Goal: Information Seeking & Learning: Check status

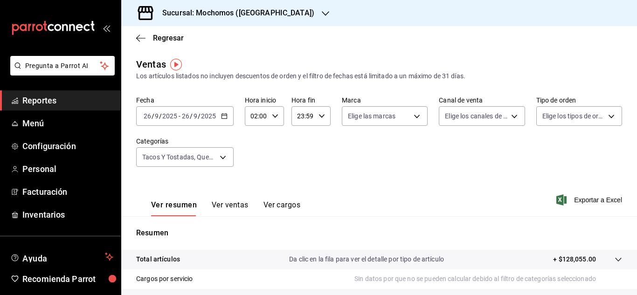
click at [227, 114] on icon "button" at bounding box center [224, 116] width 7 height 7
click at [46, 95] on span "Reportes" at bounding box center [67, 100] width 91 height 13
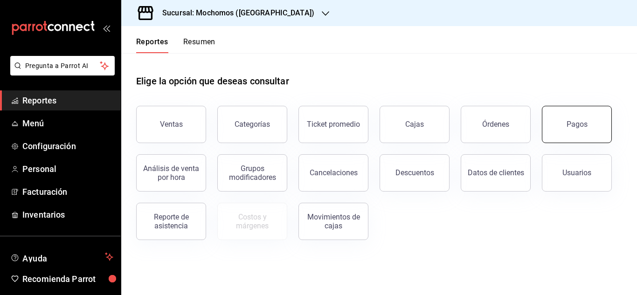
click at [585, 133] on button "Pagos" at bounding box center [577, 124] width 70 height 37
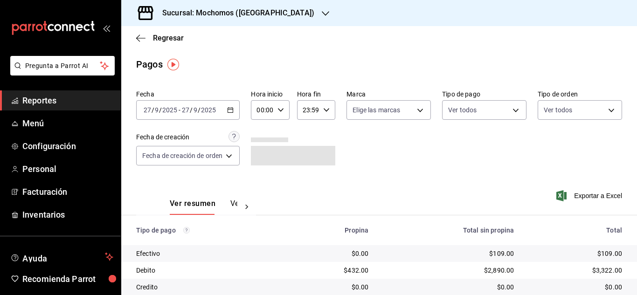
click at [232, 112] on \(Stroke\) "button" at bounding box center [231, 110] width 6 height 5
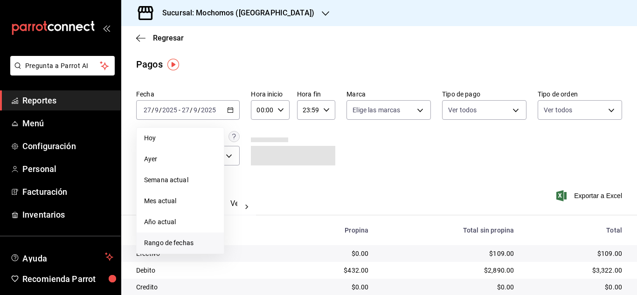
click at [190, 242] on span "Rango de fechas" at bounding box center [180, 243] width 72 height 10
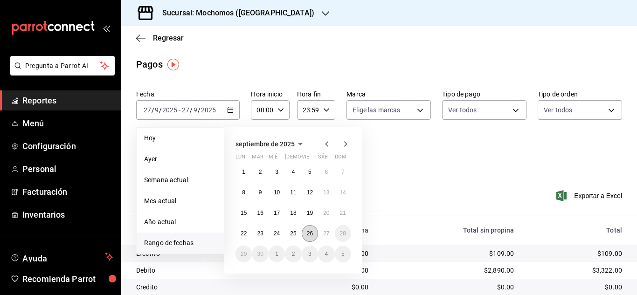
click at [313, 232] on abbr "26" at bounding box center [310, 234] width 6 height 7
click at [322, 234] on button "27" at bounding box center [326, 233] width 16 height 17
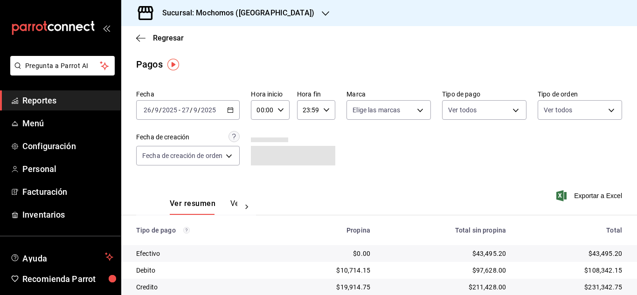
click at [282, 113] on icon "button" at bounding box center [281, 110] width 7 height 7
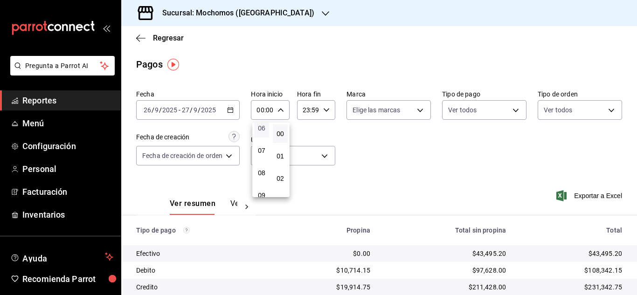
click at [261, 130] on span "06" at bounding box center [262, 128] width 4 height 7
type input "06:00"
click at [406, 166] on div at bounding box center [318, 147] width 637 height 295
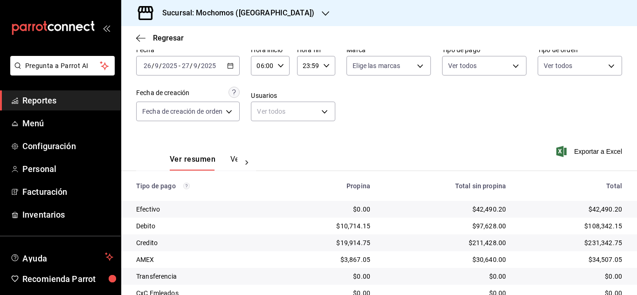
scroll to position [100, 0]
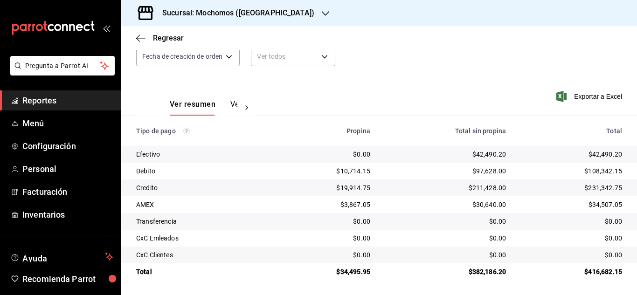
click at [68, 97] on span "Reportes" at bounding box center [67, 100] width 91 height 13
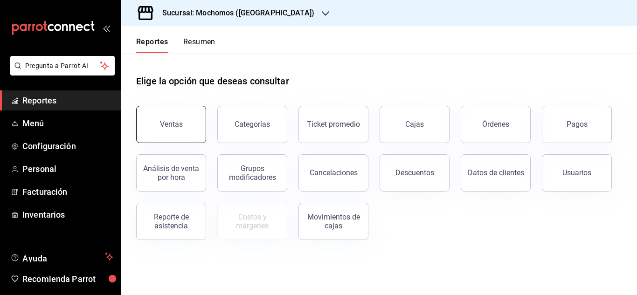
click at [193, 118] on button "Ventas" at bounding box center [171, 124] width 70 height 37
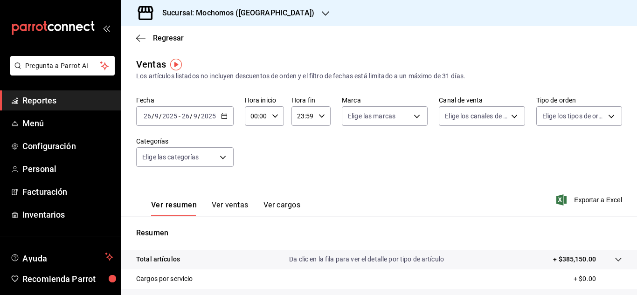
click at [221, 113] on icon "button" at bounding box center [224, 116] width 7 height 7
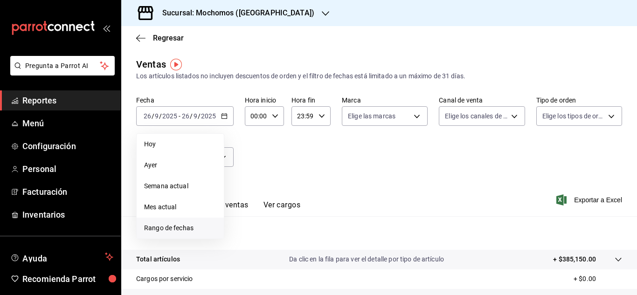
click at [185, 226] on span "Rango de fechas" at bounding box center [180, 229] width 72 height 10
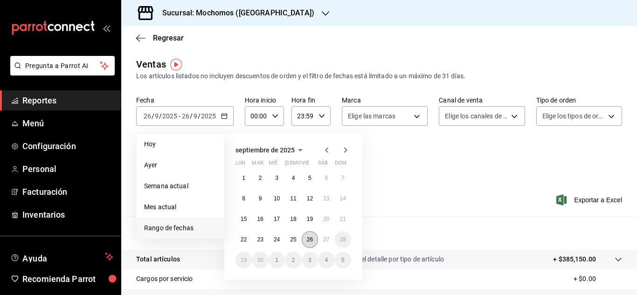
click at [309, 239] on abbr "26" at bounding box center [310, 240] width 6 height 7
click at [326, 239] on abbr "27" at bounding box center [326, 240] width 6 height 7
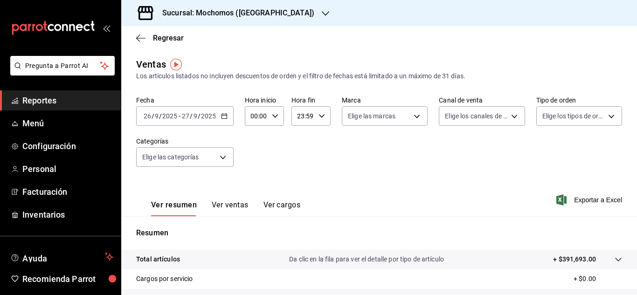
click at [274, 116] on icon "button" at bounding box center [275, 116] width 7 height 7
click at [256, 136] on span "06" at bounding box center [254, 134] width 4 height 7
type input "06:00"
click at [362, 161] on div at bounding box center [318, 147] width 637 height 295
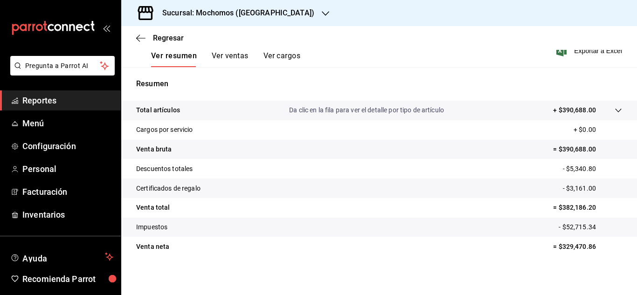
scroll to position [147, 0]
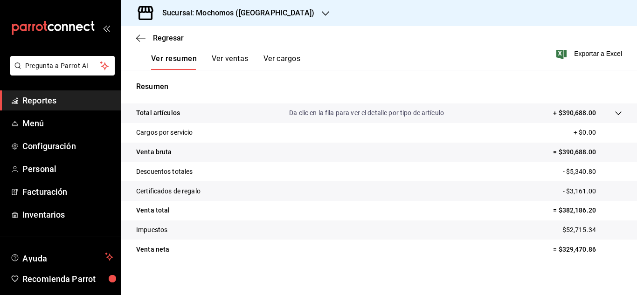
click at [46, 98] on span "Reportes" at bounding box center [67, 100] width 91 height 13
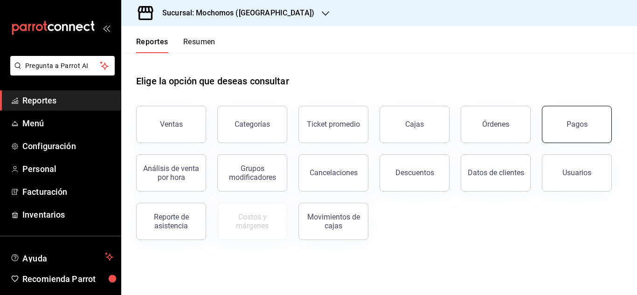
click at [591, 108] on button "Pagos" at bounding box center [577, 124] width 70 height 37
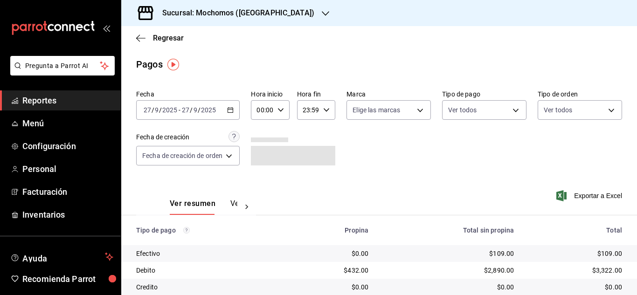
click at [231, 112] on icon "button" at bounding box center [230, 110] width 7 height 7
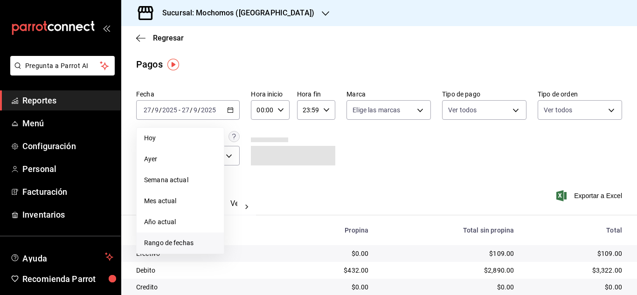
click at [161, 242] on span "Rango de fechas" at bounding box center [180, 243] width 72 height 10
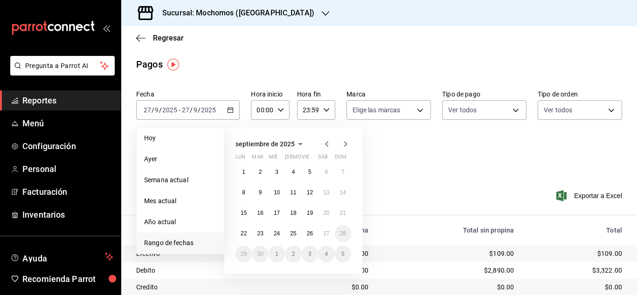
click at [162, 242] on span "Rango de fechas" at bounding box center [180, 243] width 72 height 10
click at [310, 231] on abbr "26" at bounding box center [310, 234] width 6 height 7
click at [321, 231] on button "27" at bounding box center [326, 233] width 16 height 17
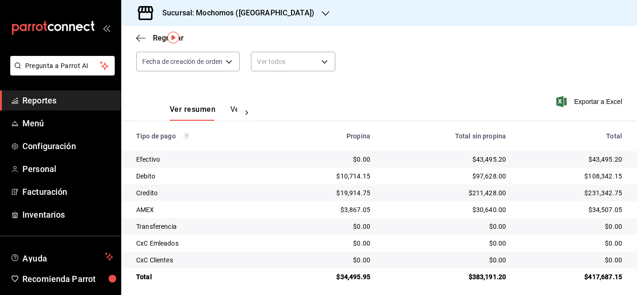
scroll to position [100, 0]
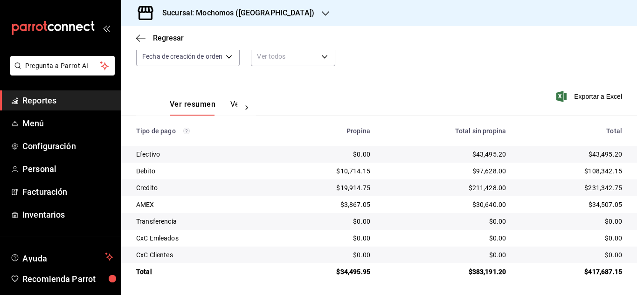
click at [160, 42] on div "Regresar" at bounding box center [379, 38] width 516 height 24
click at [161, 39] on span "Regresar" at bounding box center [168, 38] width 31 height 9
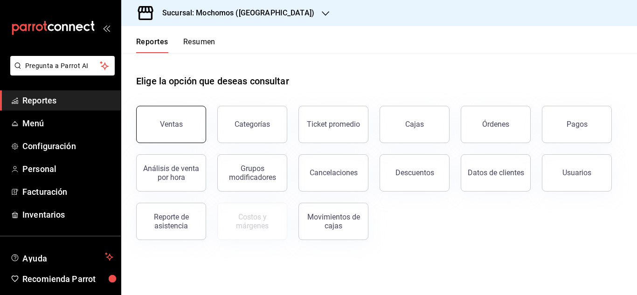
click at [176, 121] on div "Ventas" at bounding box center [171, 124] width 23 height 9
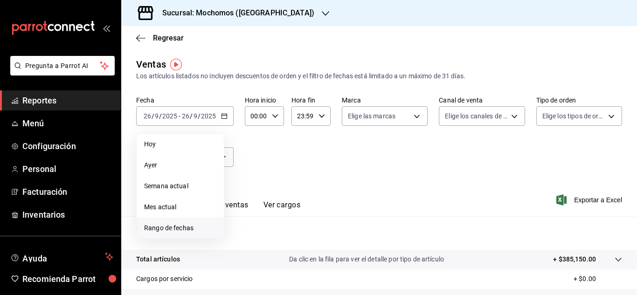
click at [151, 228] on span "Rango de fechas" at bounding box center [180, 229] width 72 height 10
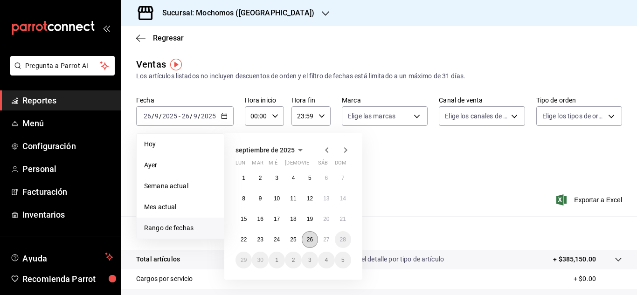
click at [307, 240] on abbr "26" at bounding box center [310, 240] width 6 height 7
click at [322, 239] on button "27" at bounding box center [326, 239] width 16 height 17
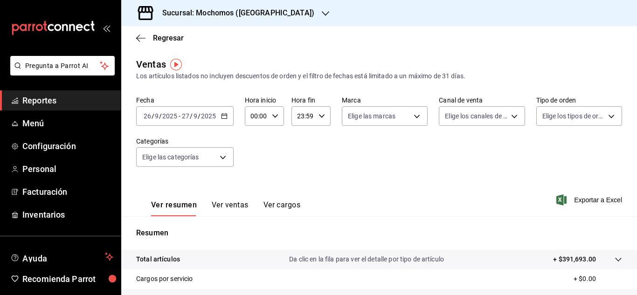
click at [280, 119] on div "00:00 Hora inicio" at bounding box center [264, 116] width 39 height 20
click at [253, 183] on span "02" at bounding box center [254, 184] width 4 height 7
type input "02:00"
click at [387, 163] on div at bounding box center [318, 147] width 637 height 295
click at [585, 202] on span "Exportar a Excel" at bounding box center [591, 200] width 64 height 11
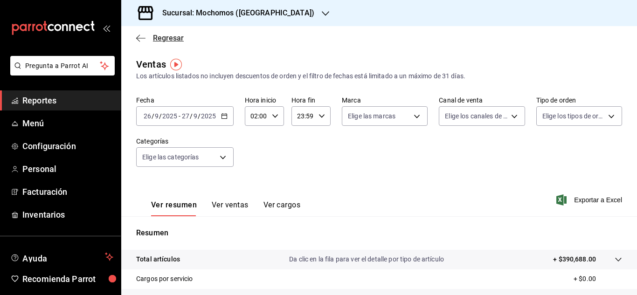
click at [159, 34] on span "Regresar" at bounding box center [168, 38] width 31 height 9
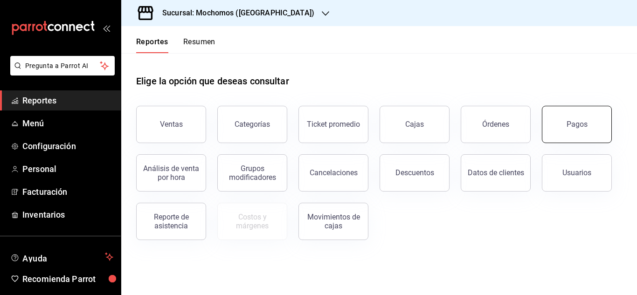
click at [565, 124] on button "Pagos" at bounding box center [577, 124] width 70 height 37
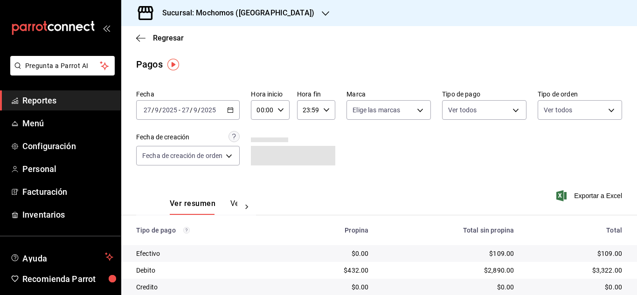
click at [224, 112] on div "[DATE] [DATE] - [DATE] [DATE]" at bounding box center [188, 110] width 104 height 20
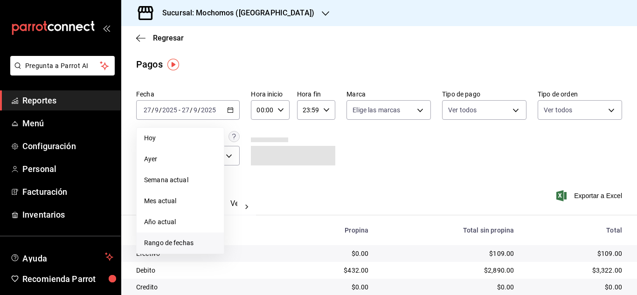
click at [175, 247] on span "Rango de fechas" at bounding box center [180, 243] width 72 height 10
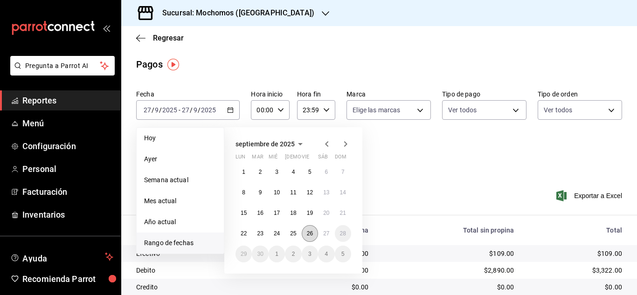
click at [307, 235] on abbr "26" at bounding box center [310, 234] width 6 height 7
click at [322, 231] on button "27" at bounding box center [326, 233] width 16 height 17
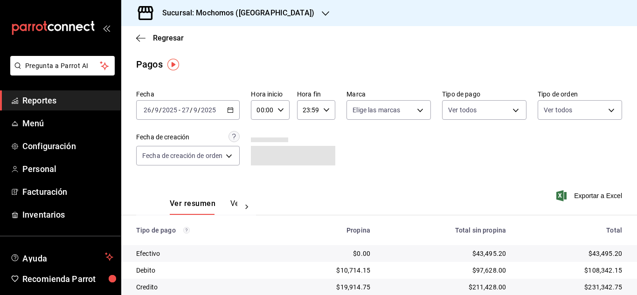
click at [279, 106] on div "00:00 Hora inicio" at bounding box center [270, 110] width 38 height 20
click at [264, 175] on span "02" at bounding box center [262, 178] width 4 height 7
type input "02:00"
click at [557, 160] on div at bounding box center [318, 147] width 637 height 295
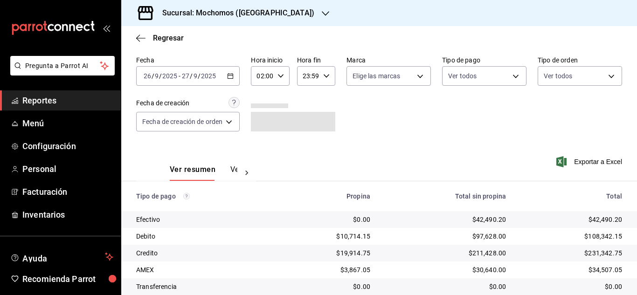
scroll to position [93, 0]
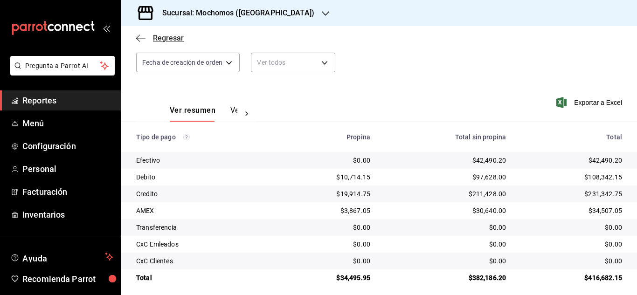
click at [168, 39] on span "Regresar" at bounding box center [168, 38] width 31 height 9
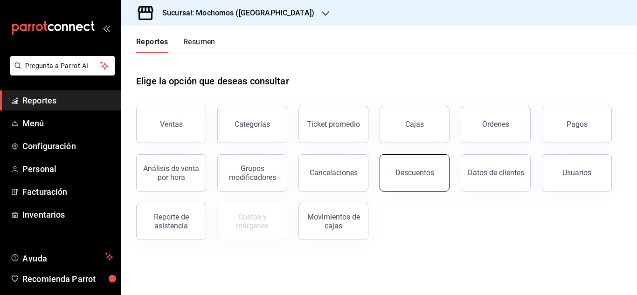
click at [413, 160] on button "Descuentos" at bounding box center [415, 172] width 70 height 37
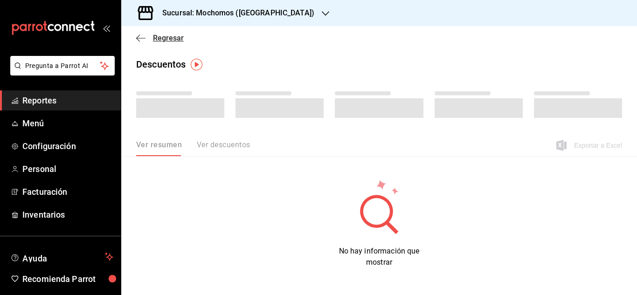
click at [171, 39] on span "Regresar" at bounding box center [168, 38] width 31 height 9
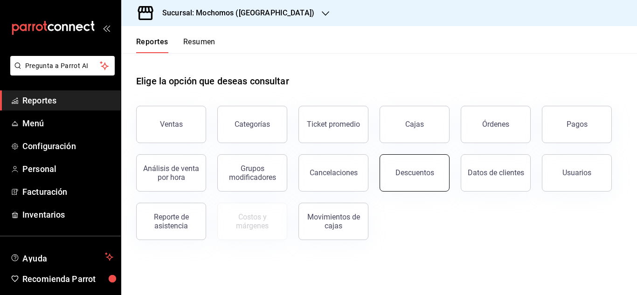
click at [408, 168] on button "Descuentos" at bounding box center [415, 172] width 70 height 37
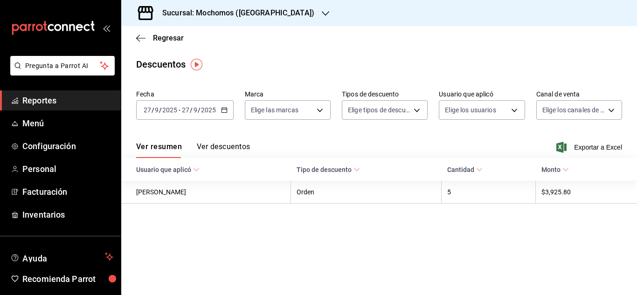
click at [227, 105] on div "[DATE] [DATE] - [DATE] [DATE]" at bounding box center [185, 110] width 98 height 20
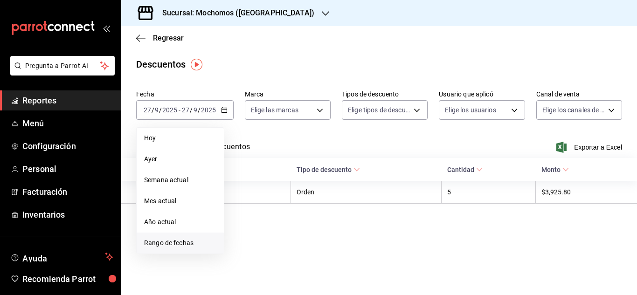
click at [185, 244] on span "Rango de fechas" at bounding box center [180, 243] width 72 height 10
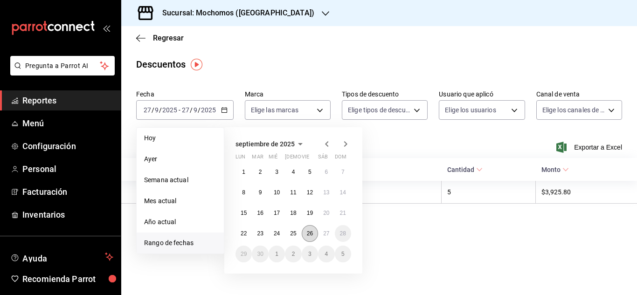
click at [306, 238] on button "26" at bounding box center [310, 233] width 16 height 17
click at [330, 235] on button "27" at bounding box center [326, 233] width 16 height 17
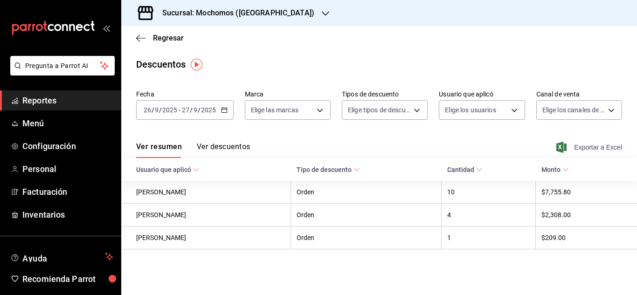
click at [588, 147] on span "Exportar a Excel" at bounding box center [591, 147] width 64 height 11
click at [156, 39] on span "Regresar" at bounding box center [168, 38] width 31 height 9
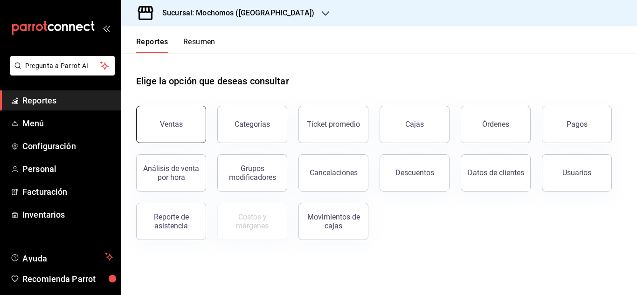
click at [168, 123] on div "Ventas" at bounding box center [171, 124] width 23 height 9
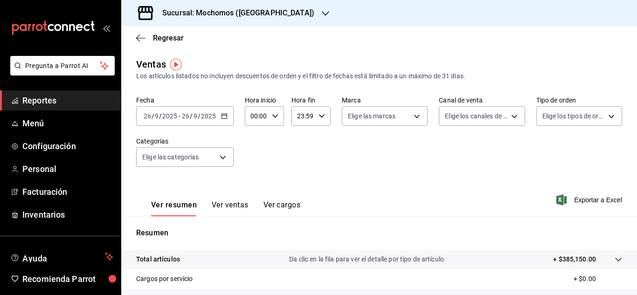
click at [223, 116] on icon "button" at bounding box center [224, 116] width 7 height 7
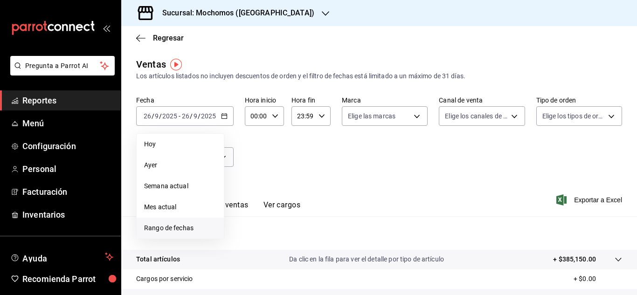
click at [184, 232] on span "Rango de fechas" at bounding box center [180, 229] width 72 height 10
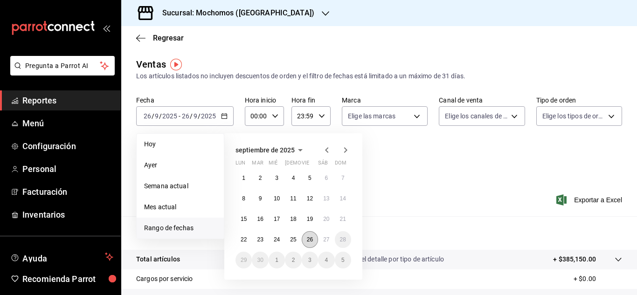
click at [310, 240] on abbr "26" at bounding box center [310, 240] width 6 height 7
click at [323, 238] on abbr "27" at bounding box center [326, 240] width 6 height 7
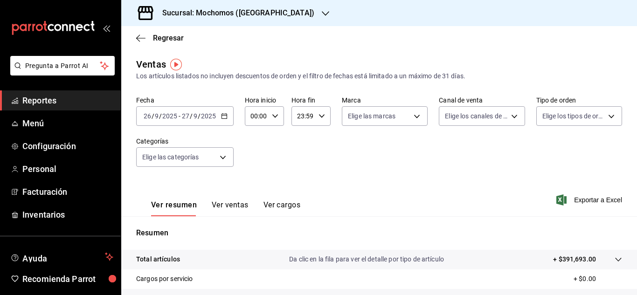
click at [276, 117] on icon "button" at bounding box center [275, 116] width 7 height 7
click at [253, 179] on button "02" at bounding box center [253, 184] width 15 height 19
type input "02:00"
click at [473, 174] on div at bounding box center [318, 147] width 637 height 295
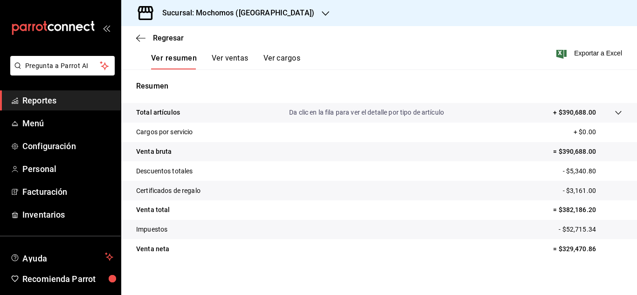
scroll to position [152, 0]
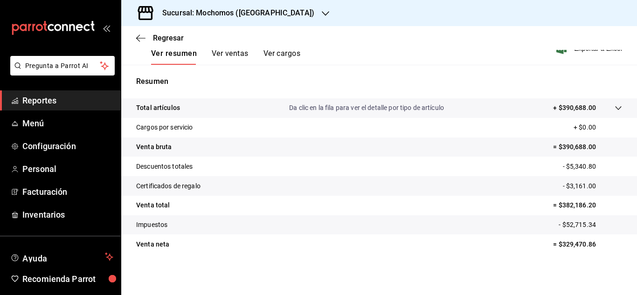
click at [538, 204] on tr "Venta total = $382,186.20" at bounding box center [379, 206] width 516 height 20
click at [586, 208] on p "= $382,186.20" at bounding box center [587, 206] width 69 height 10
